Goal: Task Accomplishment & Management: Use online tool/utility

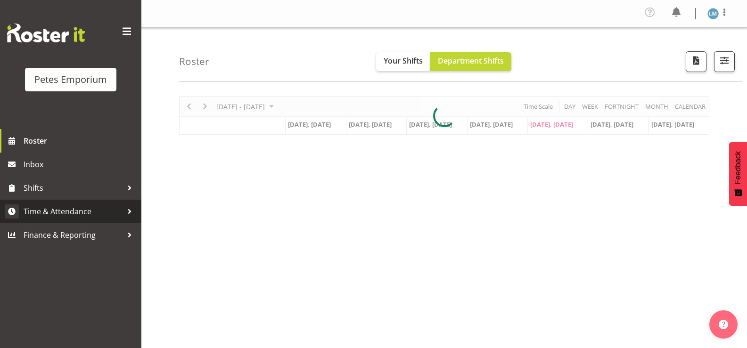
click at [91, 212] on span "Time & Attendance" at bounding box center [73, 211] width 99 height 14
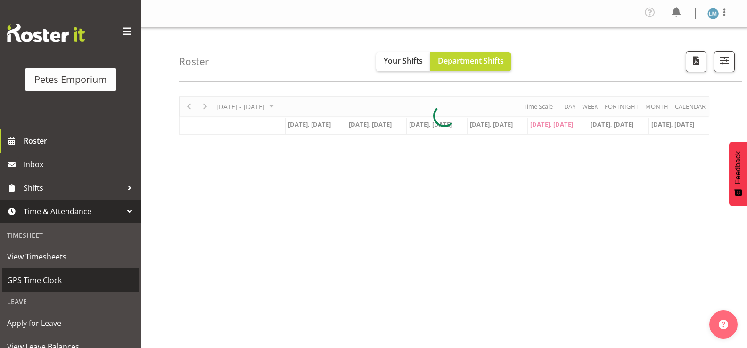
click at [69, 276] on span "GPS Time Clock" at bounding box center [70, 280] width 127 height 14
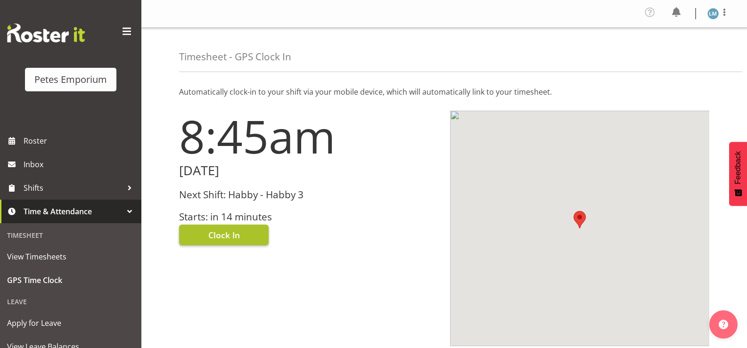
click at [222, 235] on span "Clock In" at bounding box center [224, 235] width 32 height 12
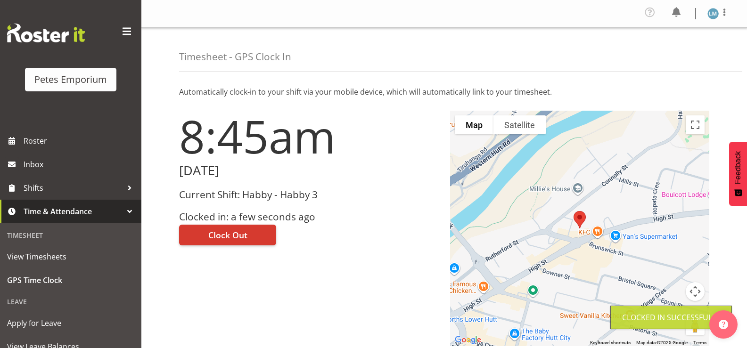
click at [713, 13] on img at bounding box center [712, 13] width 11 height 11
click at [681, 55] on link "Log Out" at bounding box center [684, 51] width 90 height 17
